Goal: Obtain resource: Download file/media

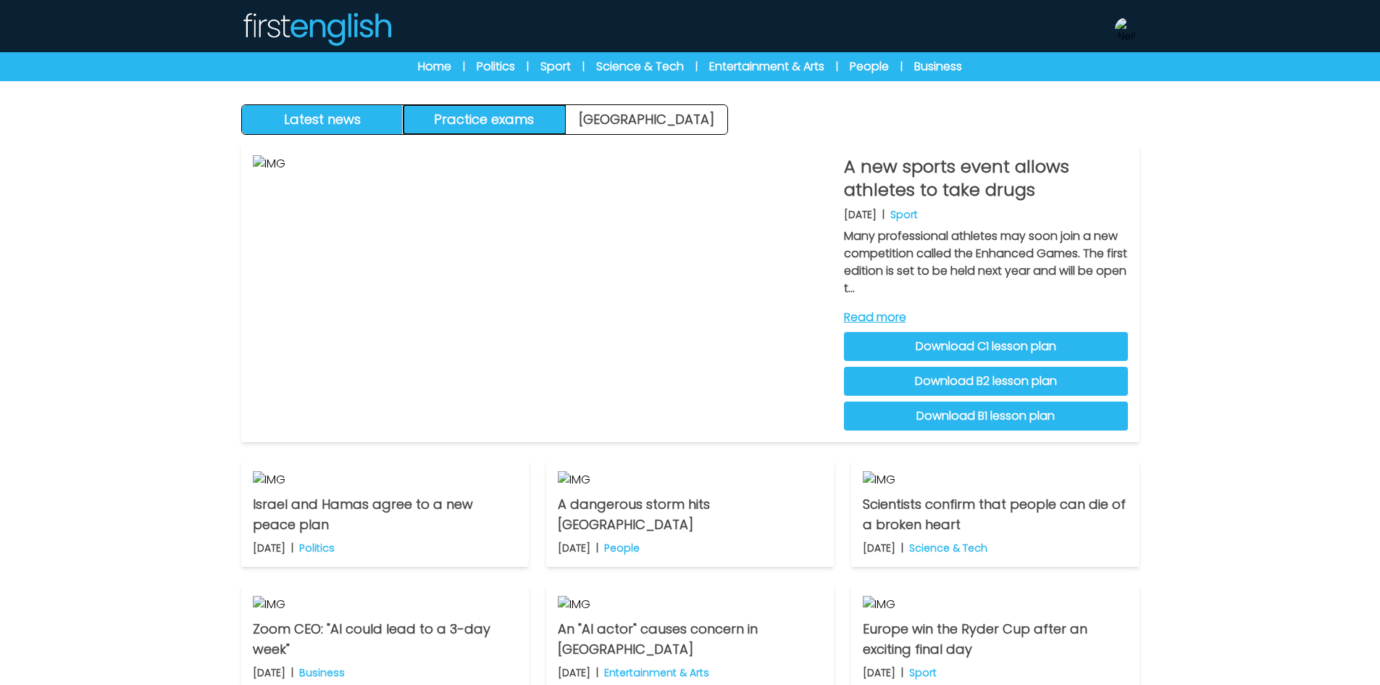
click at [520, 120] on button "Practice exams" at bounding box center [485, 119] width 162 height 29
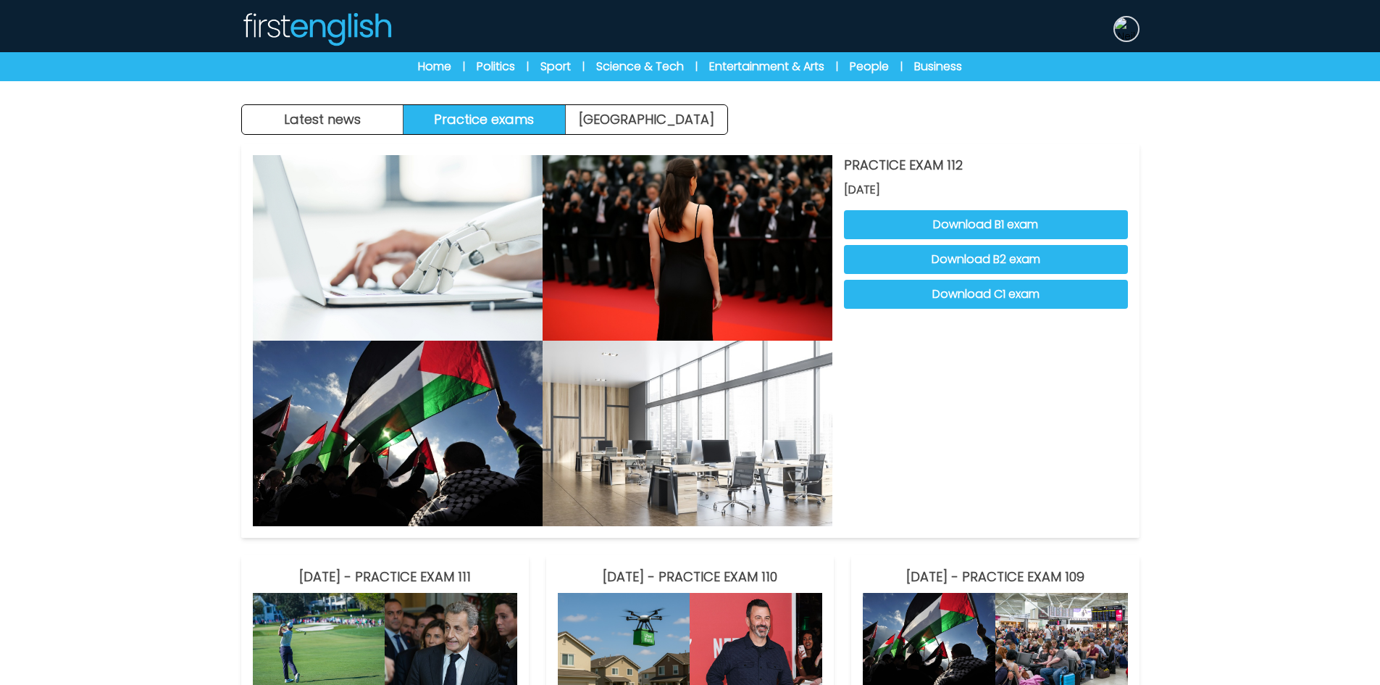
click at [1122, 25] on img at bounding box center [1126, 28] width 23 height 23
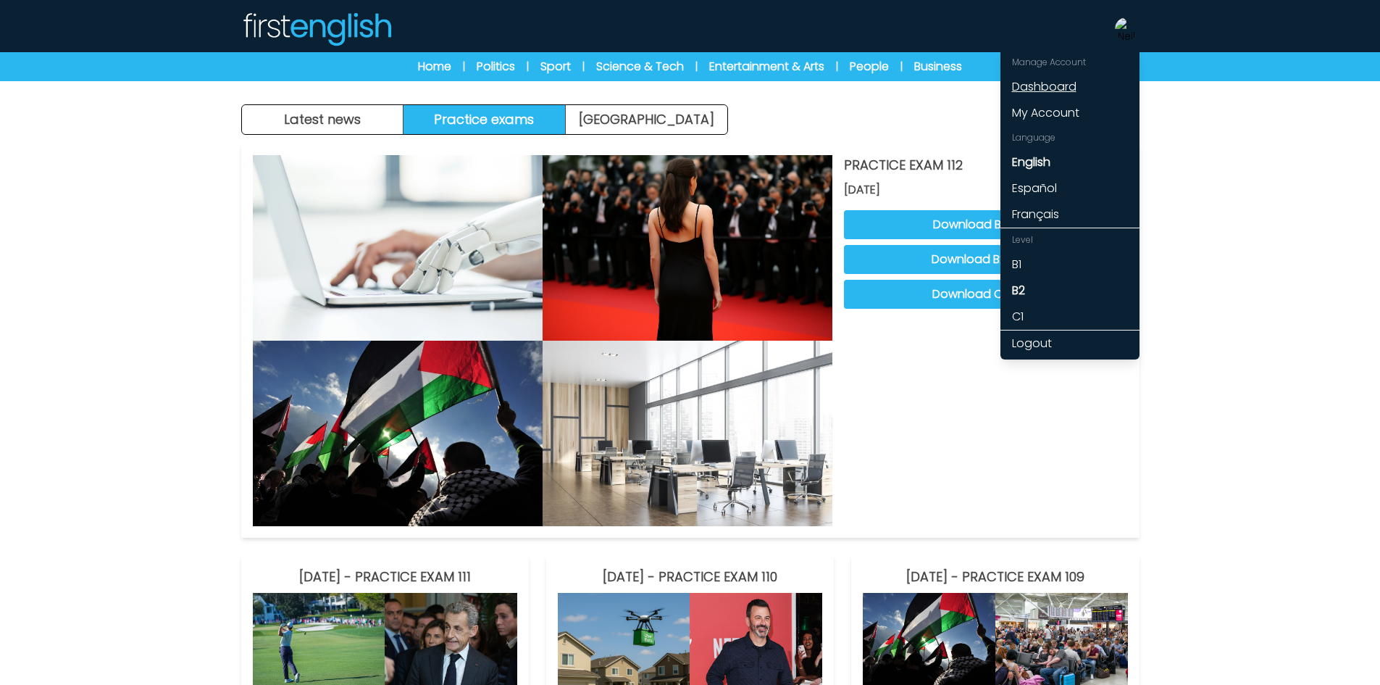
click at [1055, 88] on link "Dashboard" at bounding box center [1069, 87] width 139 height 26
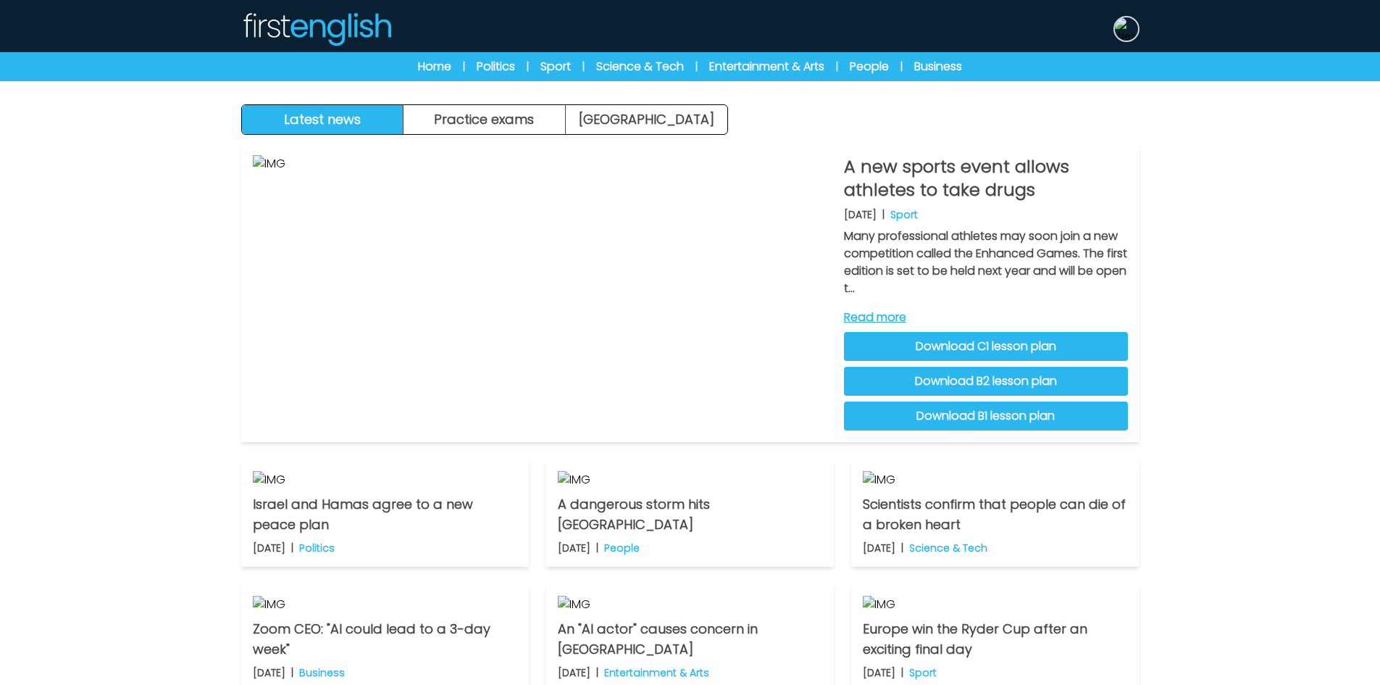
click at [1125, 25] on img at bounding box center [1126, 28] width 23 height 23
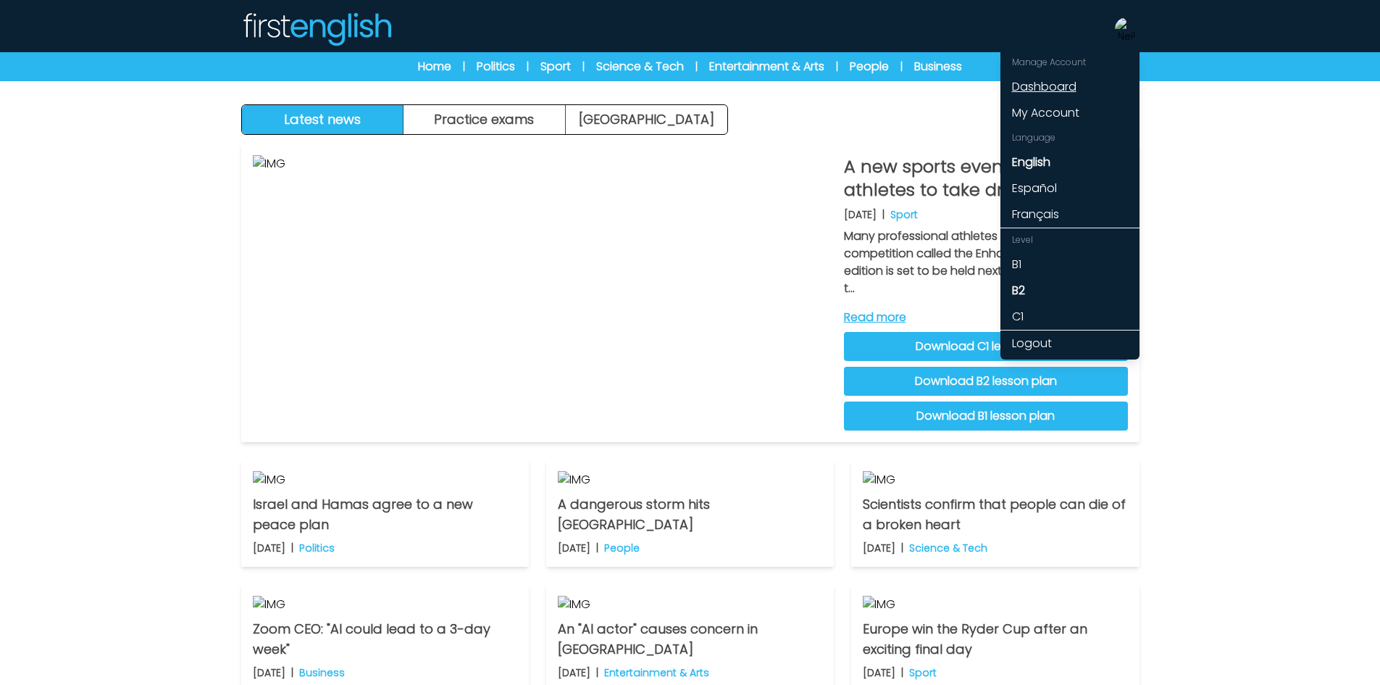
click at [1044, 84] on link "Dashboard" at bounding box center [1069, 87] width 139 height 26
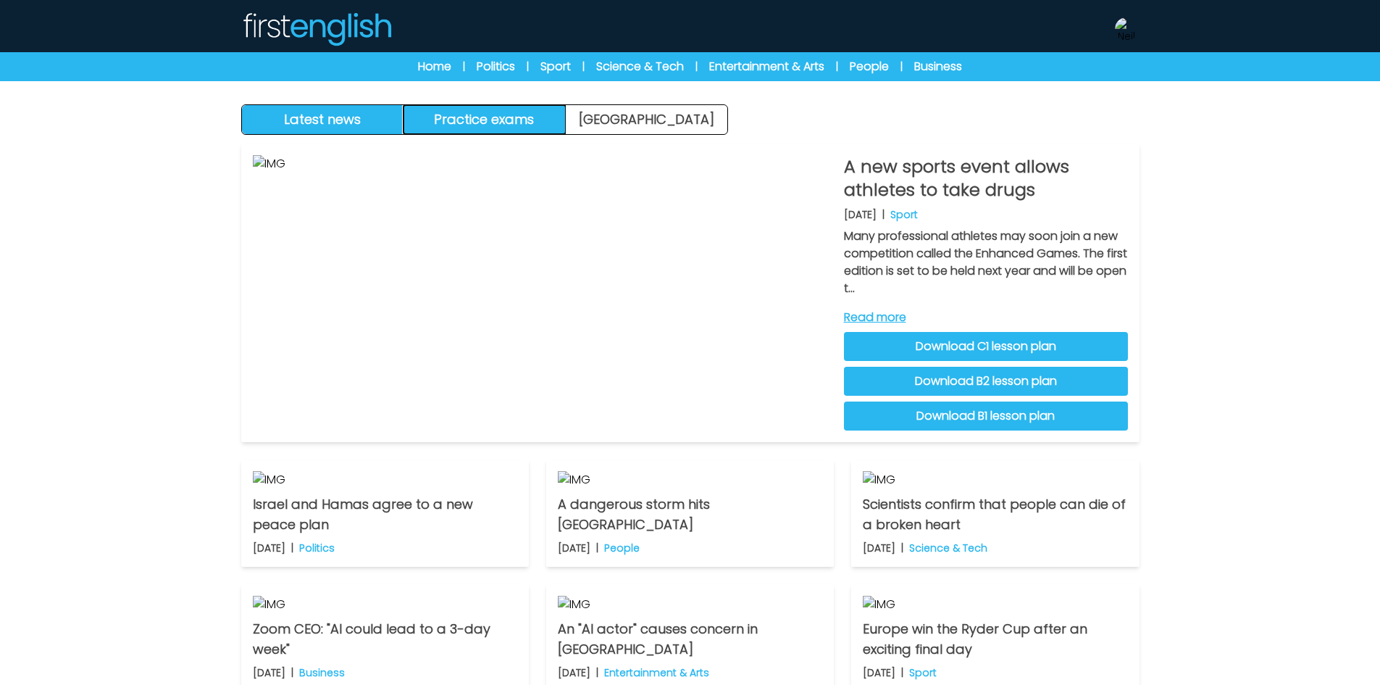
click at [509, 117] on button "Practice exams" at bounding box center [485, 119] width 162 height 29
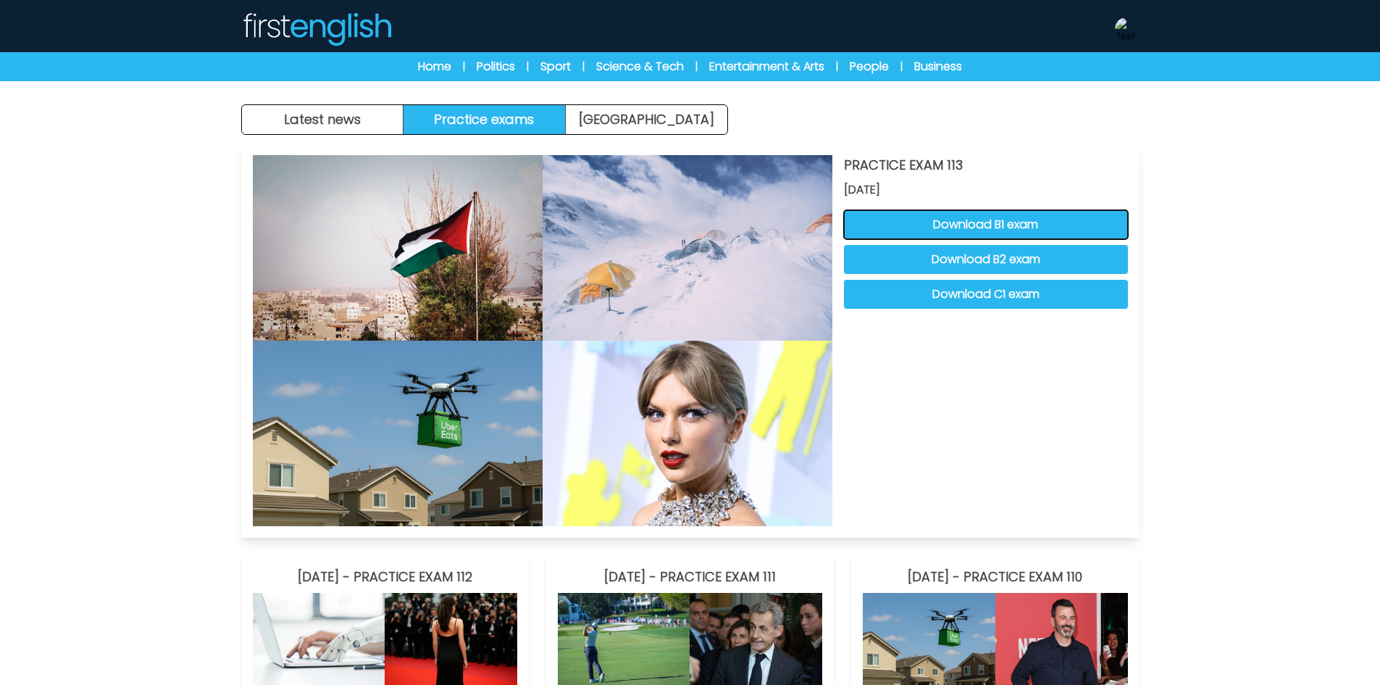
click at [948, 230] on button "Download B1 exam" at bounding box center [986, 224] width 284 height 29
click at [996, 259] on button "Download B2 exam" at bounding box center [986, 259] width 284 height 29
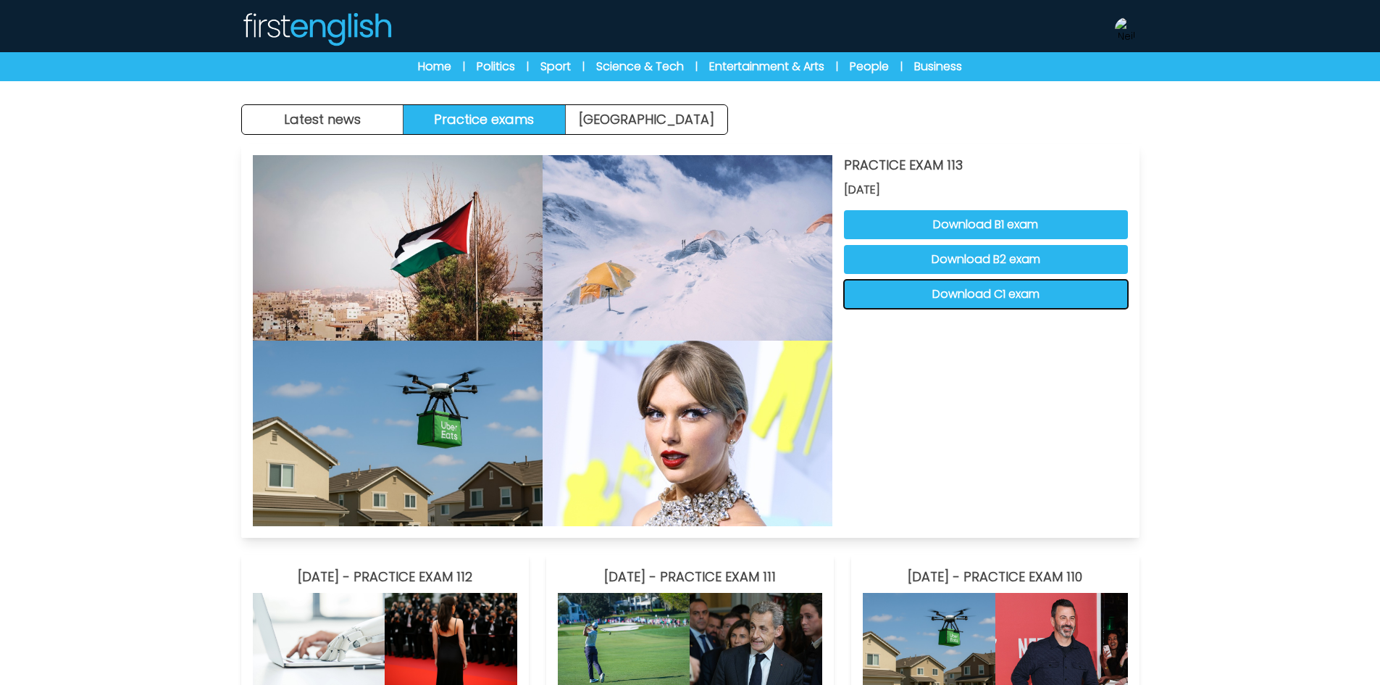
click at [1043, 287] on button "Download C1 exam" at bounding box center [986, 294] width 284 height 29
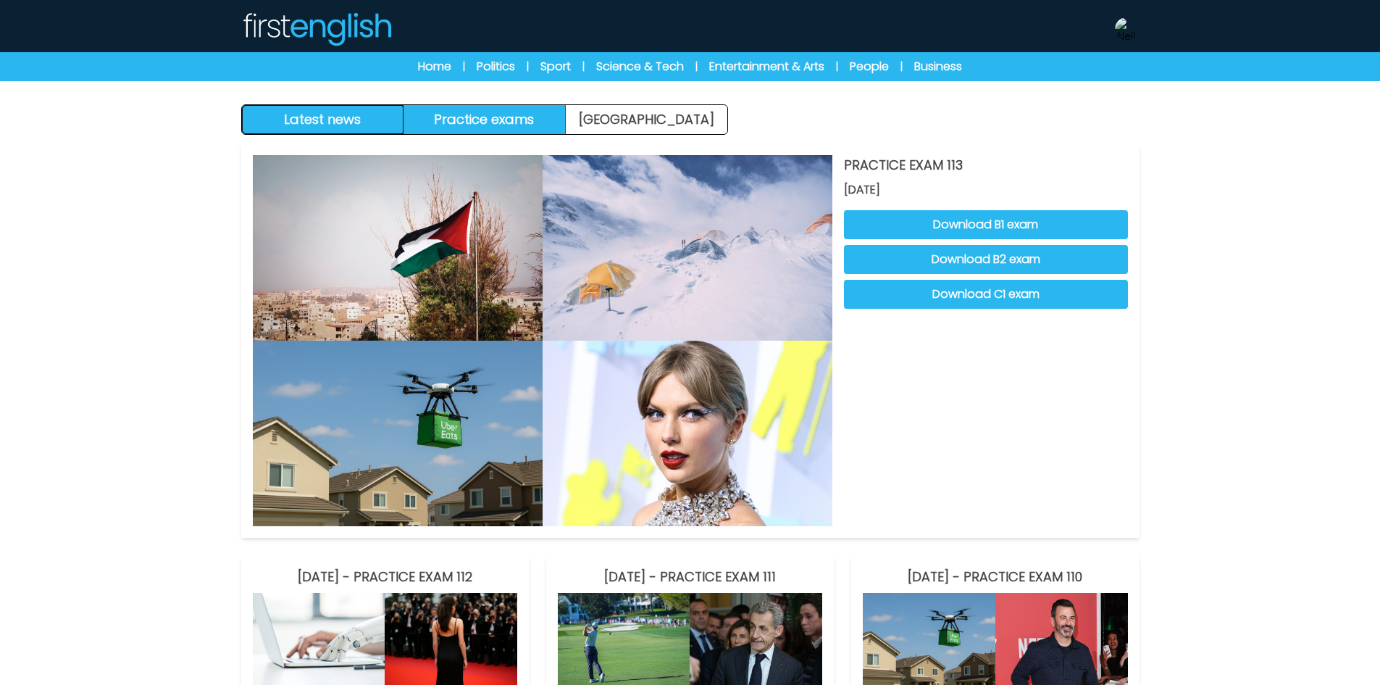
click at [361, 130] on button "Latest news" at bounding box center [323, 119] width 162 height 29
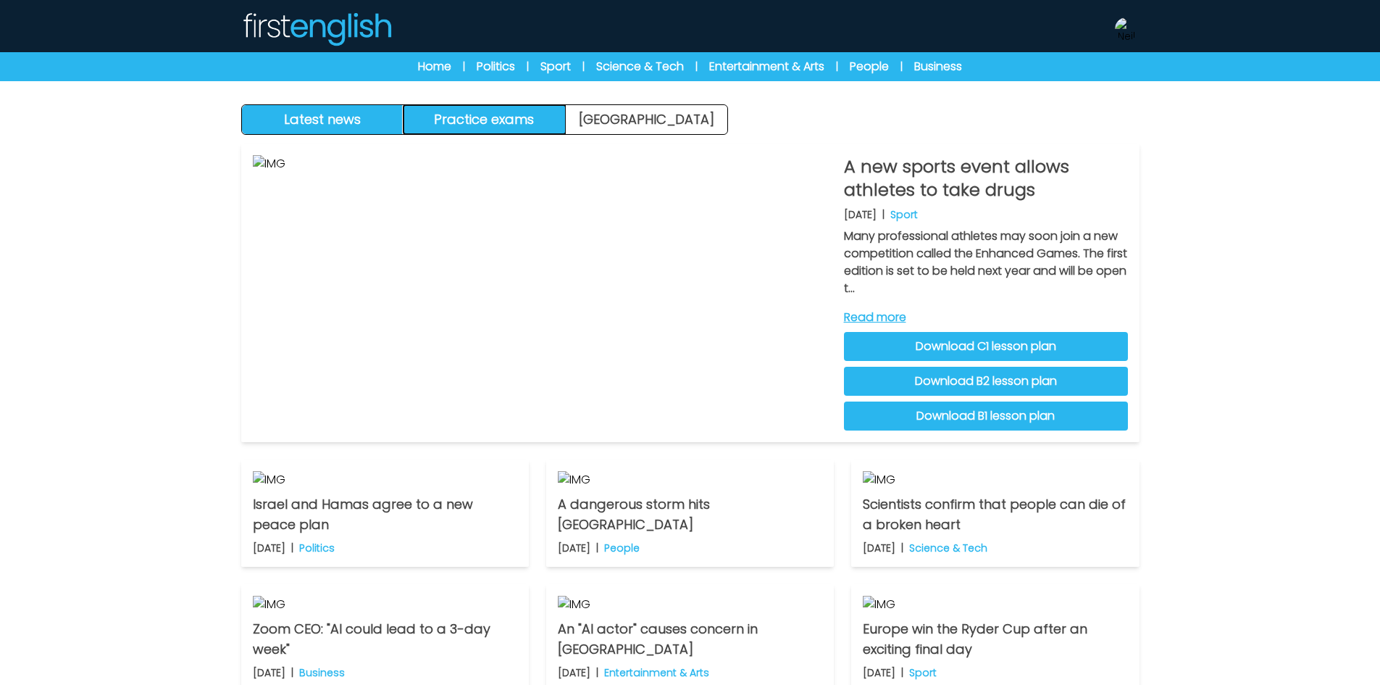
click at [470, 120] on button "Practice exams" at bounding box center [485, 119] width 162 height 29
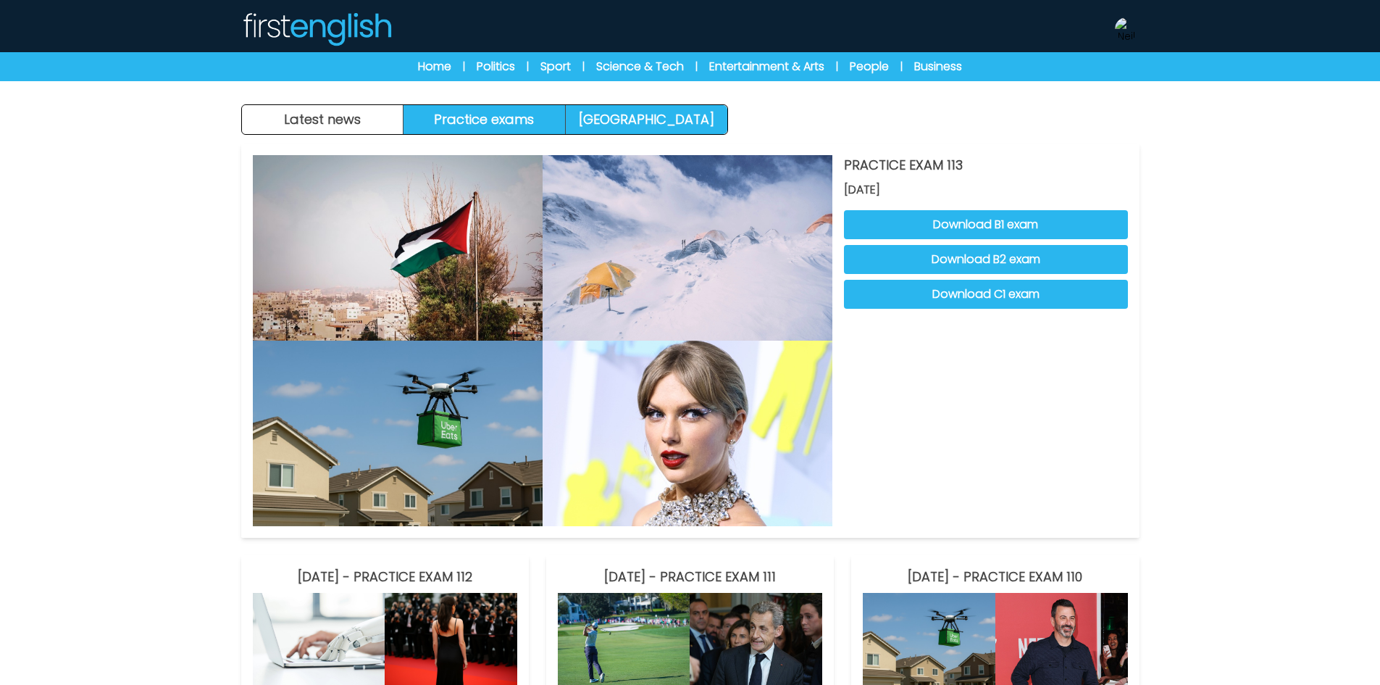
click at [630, 120] on link "[GEOGRAPHIC_DATA]" at bounding box center [647, 119] width 162 height 29
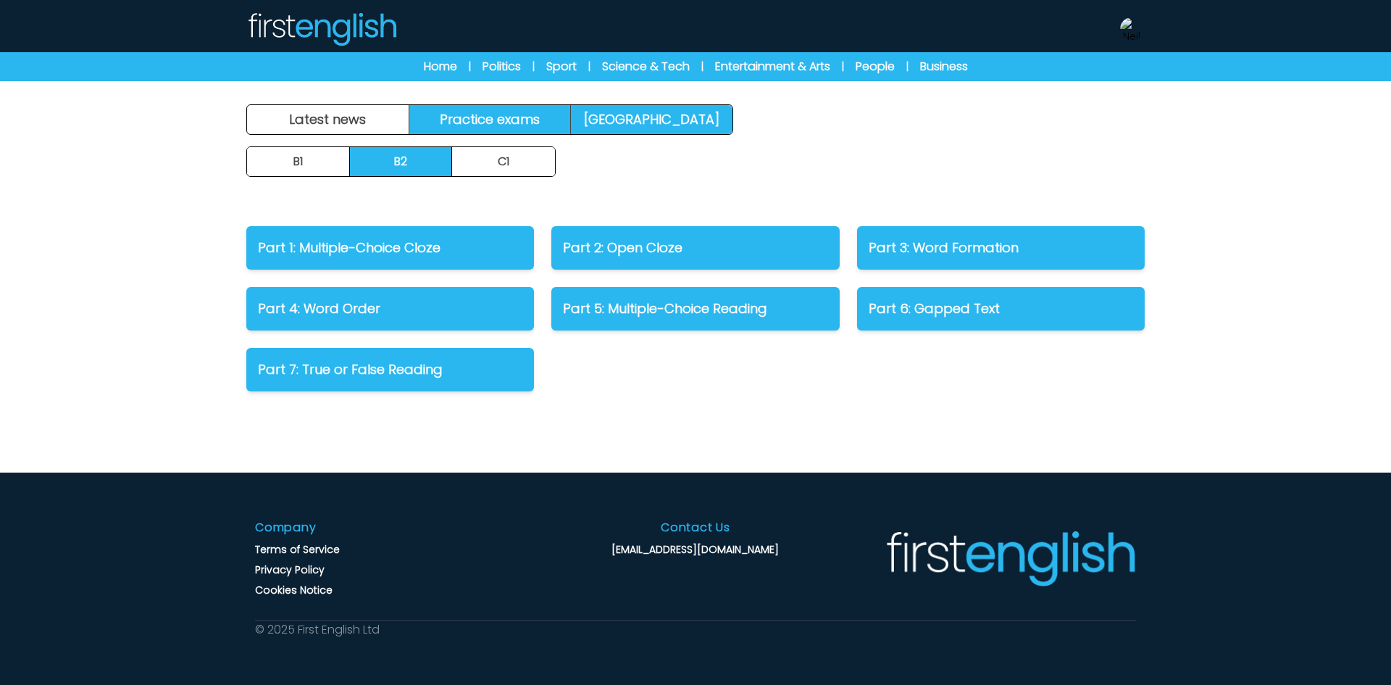
click at [523, 121] on link "Practice exams" at bounding box center [490, 119] width 162 height 29
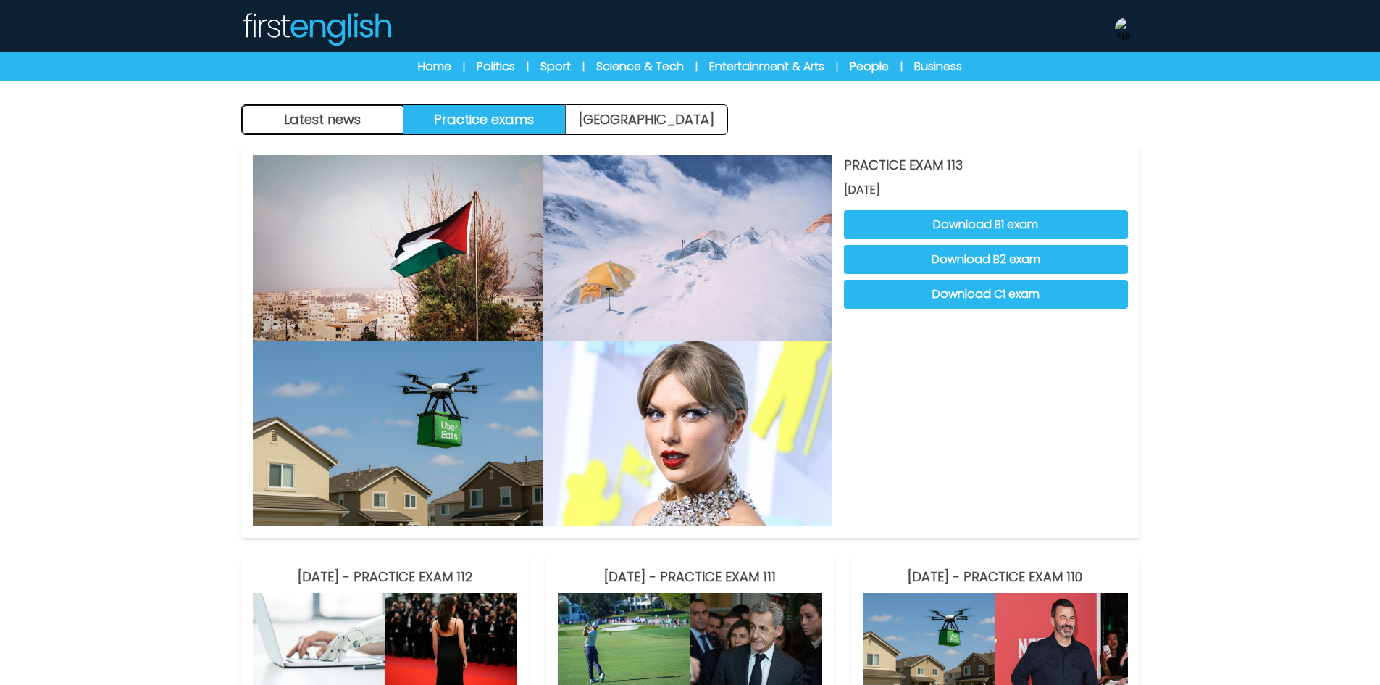
click at [331, 118] on button "Latest news" at bounding box center [323, 119] width 162 height 29
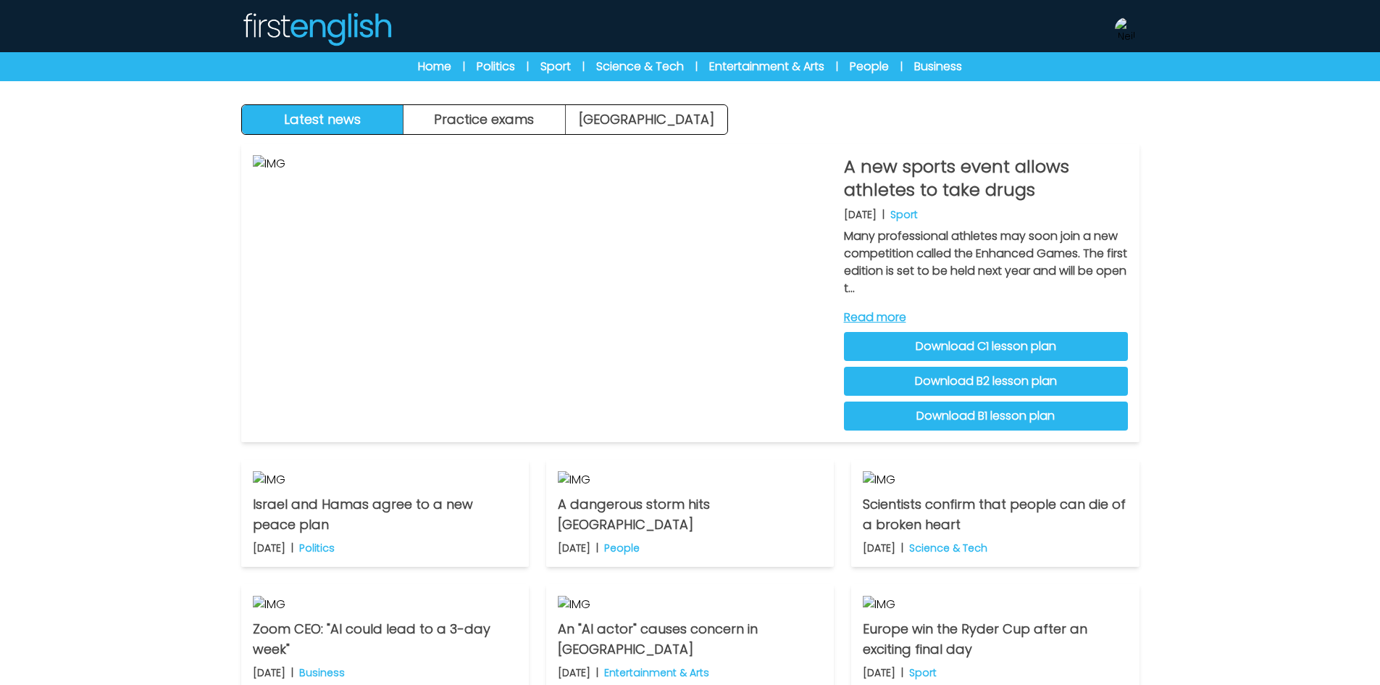
click at [935, 122] on div "Latest news Practice exams Exam Centre" at bounding box center [690, 67] width 927 height 135
drag, startPoint x: 623, startPoint y: 106, endPoint x: 591, endPoint y: 113, distance: 32.5
click at [623, 106] on link "[GEOGRAPHIC_DATA]" at bounding box center [647, 119] width 162 height 29
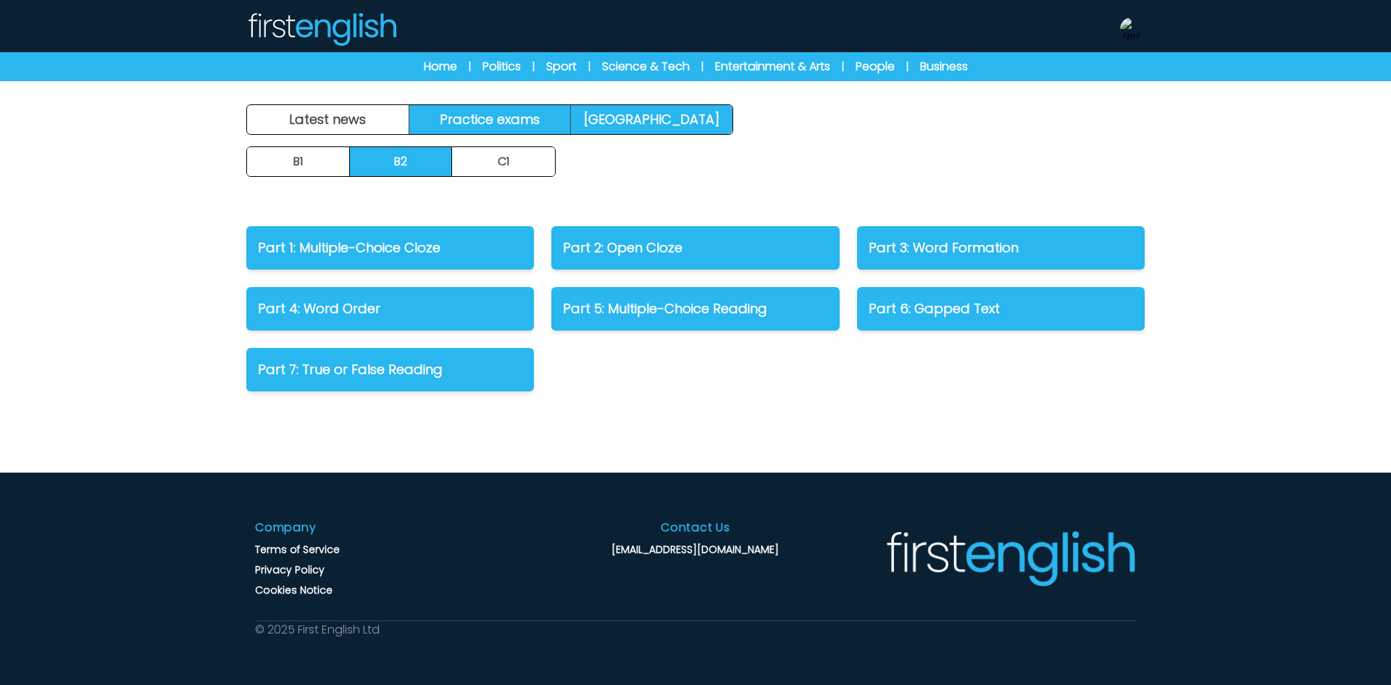
drag, startPoint x: 0, startPoint y: 0, endPoint x: 519, endPoint y: 115, distance: 532.1
click at [519, 115] on link "Practice exams" at bounding box center [490, 119] width 162 height 29
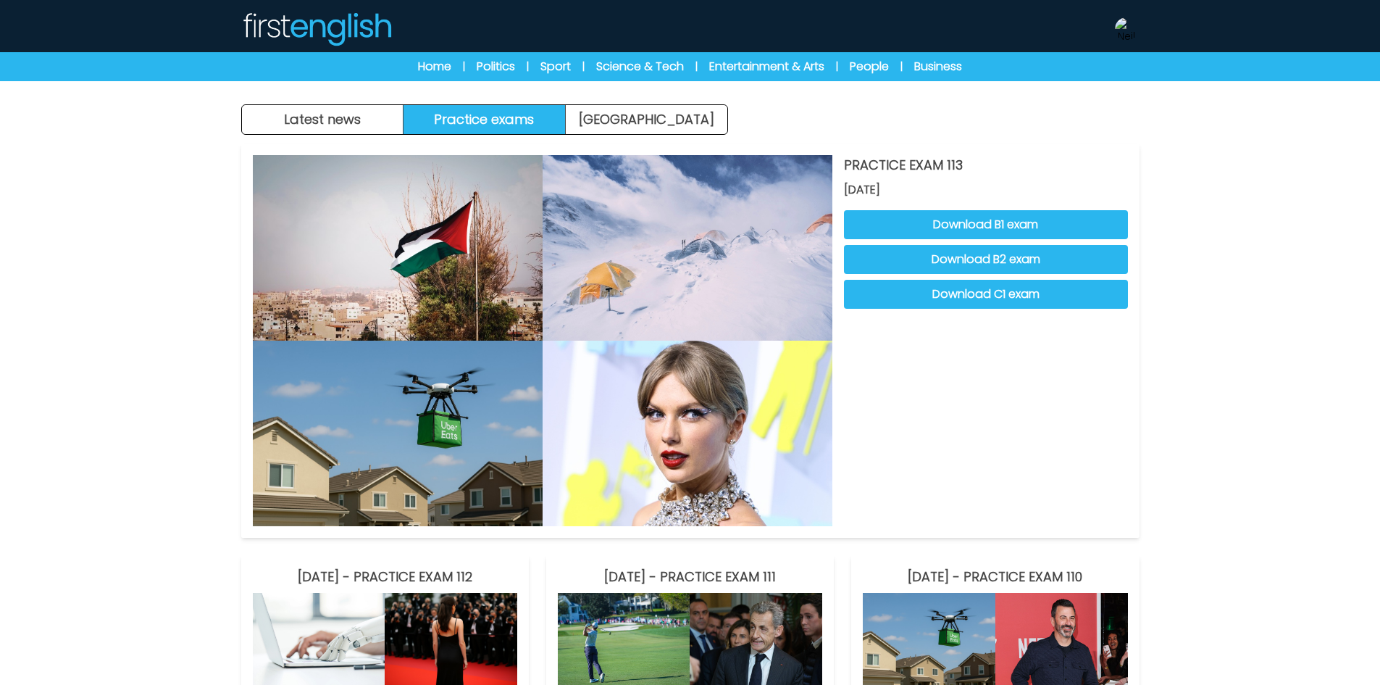
click at [636, 114] on link "[GEOGRAPHIC_DATA]" at bounding box center [647, 119] width 162 height 29
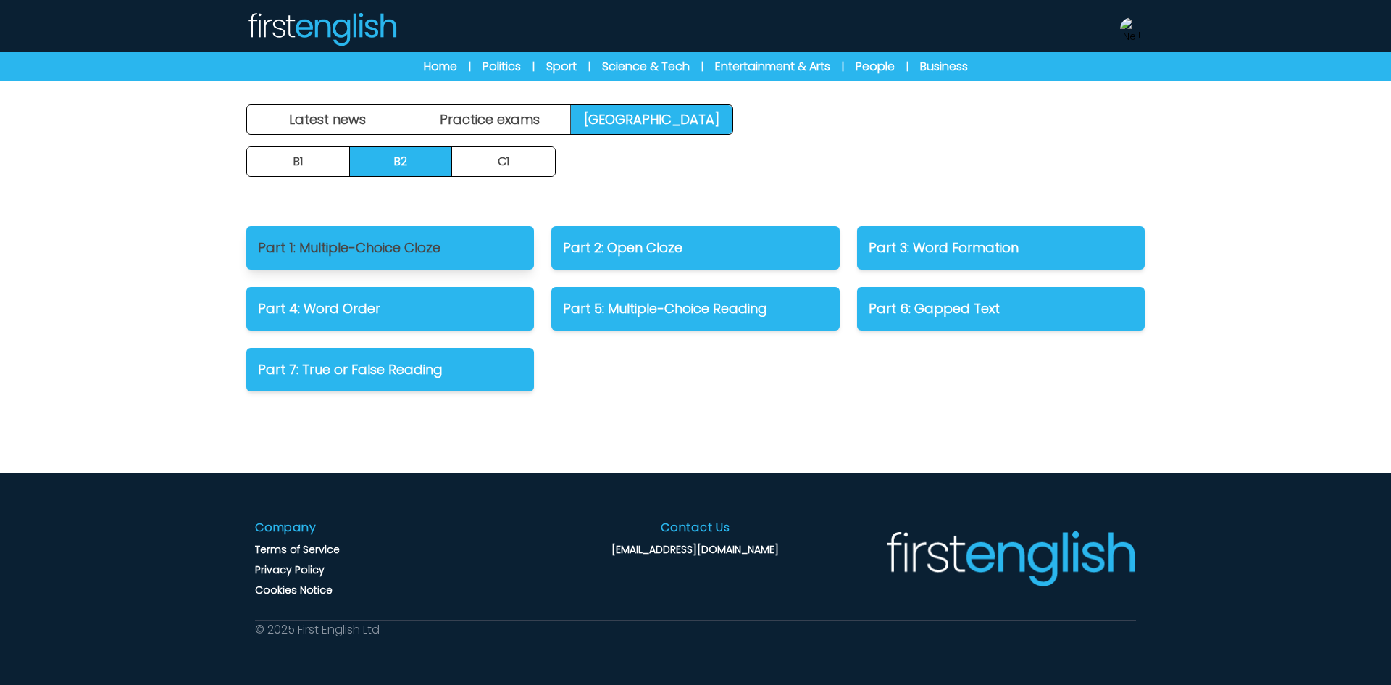
click at [412, 235] on link "Part 1: Multiple-Choice Cloze" at bounding box center [390, 247] width 288 height 43
